Goal: Book appointment/travel/reservation

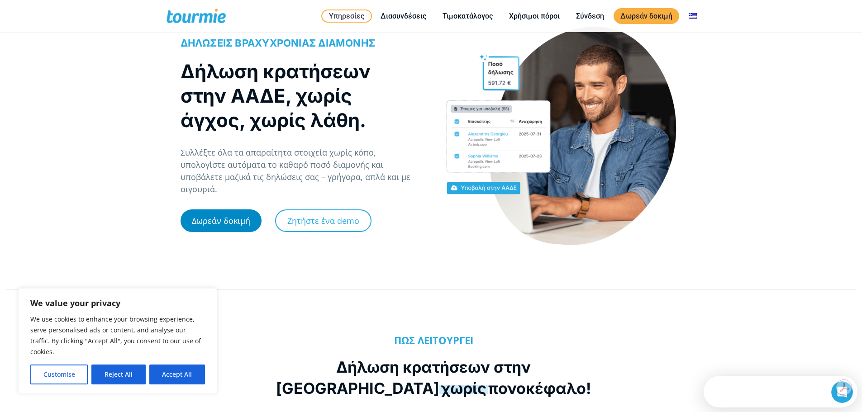
scroll to position [45, 0]
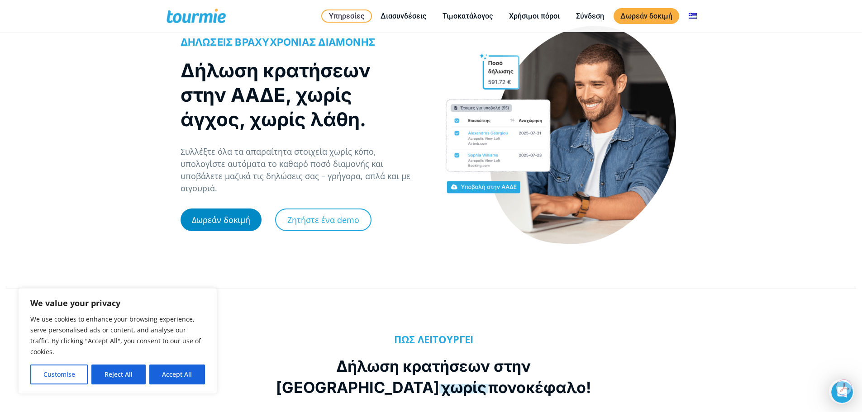
click at [238, 218] on link "Δωρεάν δοκιμή" at bounding box center [220, 220] width 81 height 23
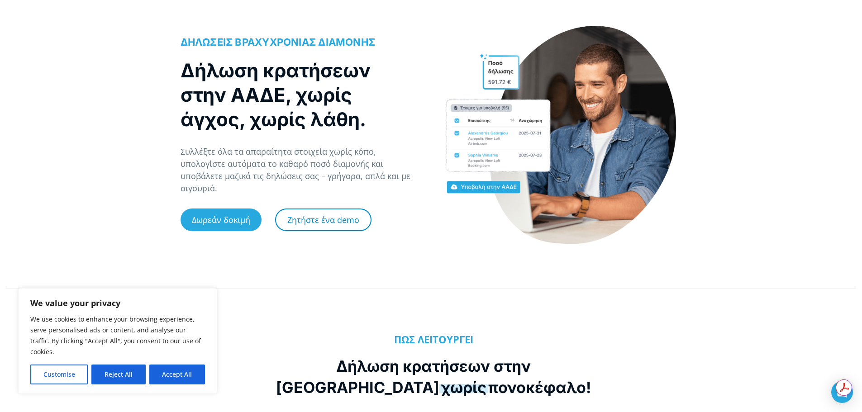
click at [333, 209] on link "Ζητήστε ένα demo" at bounding box center [323, 220] width 96 height 23
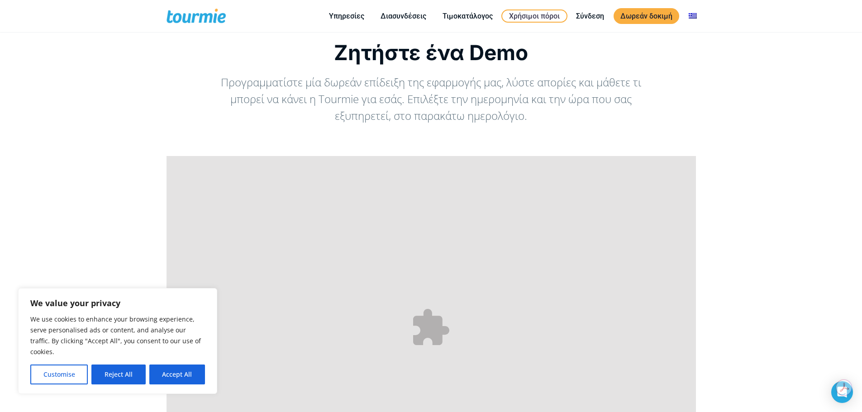
scroll to position [45, 0]
click at [188, 370] on button "Accept All" at bounding box center [177, 375] width 56 height 20
checkbox input "true"
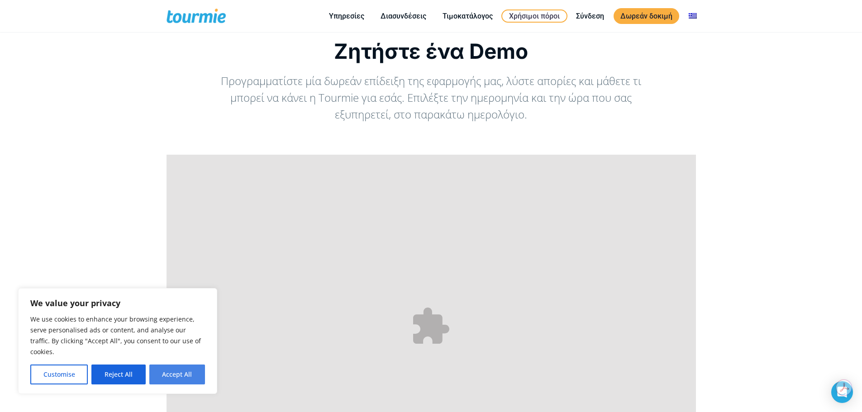
checkbox input "true"
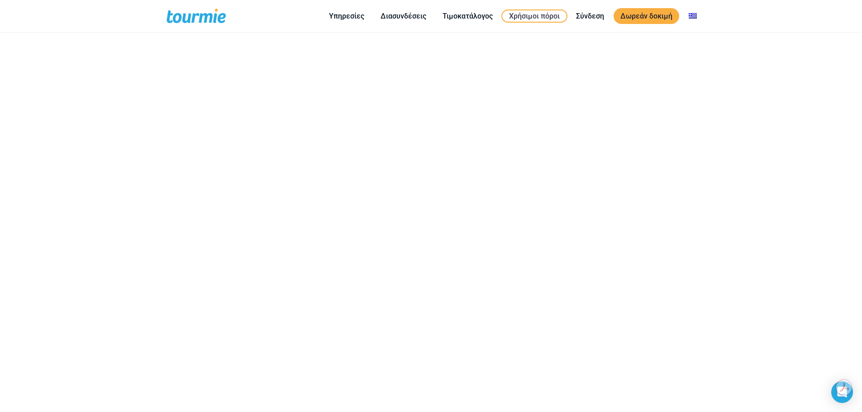
scroll to position [196, 0]
